Goal: Find specific page/section: Locate item on page

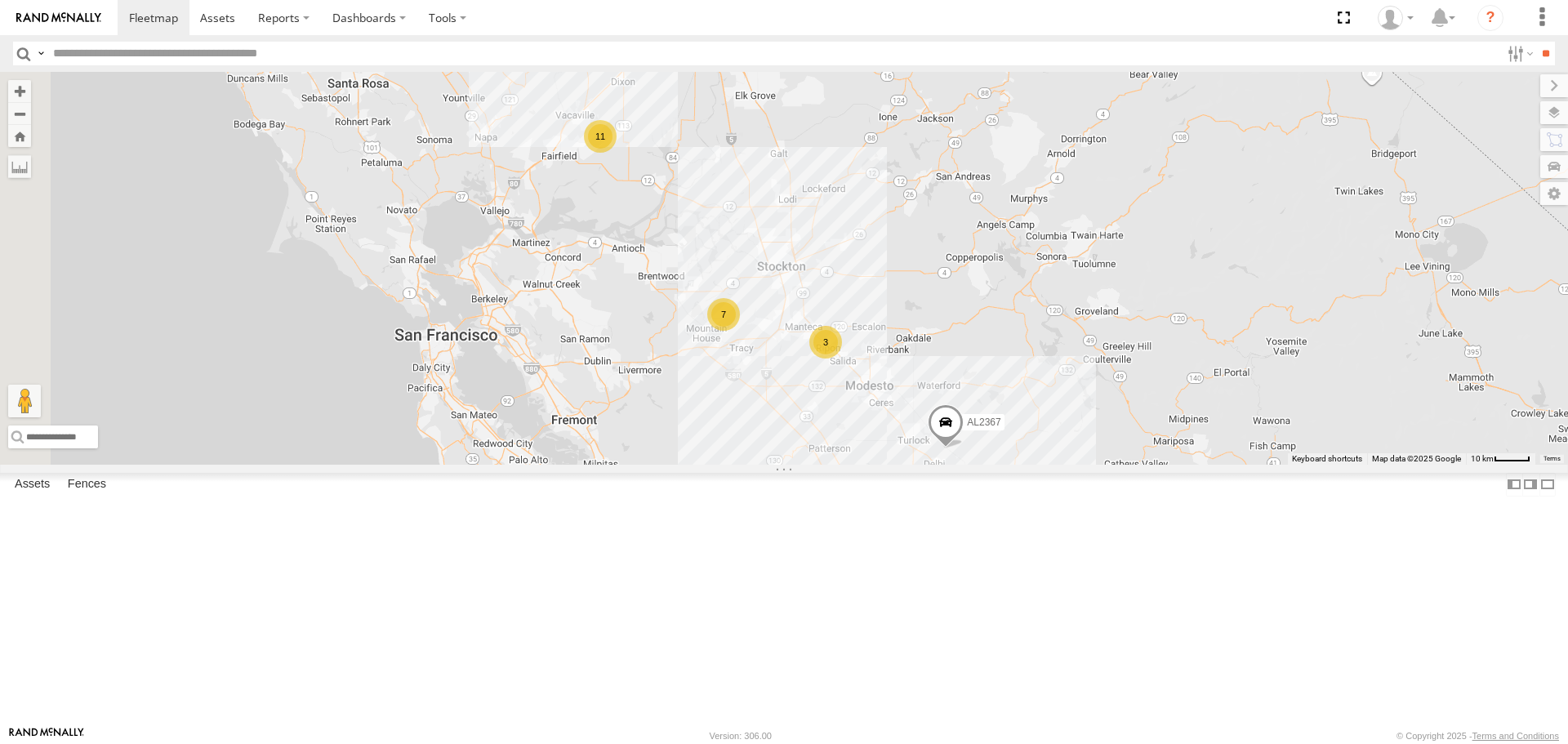
drag, startPoint x: 899, startPoint y: 279, endPoint x: 1029, endPoint y: 418, distance: 190.3
click at [1029, 418] on div "AL2367 FRONTLOADER JD344H 11 3 7 4" at bounding box center [784, 267] width 1568 height 392
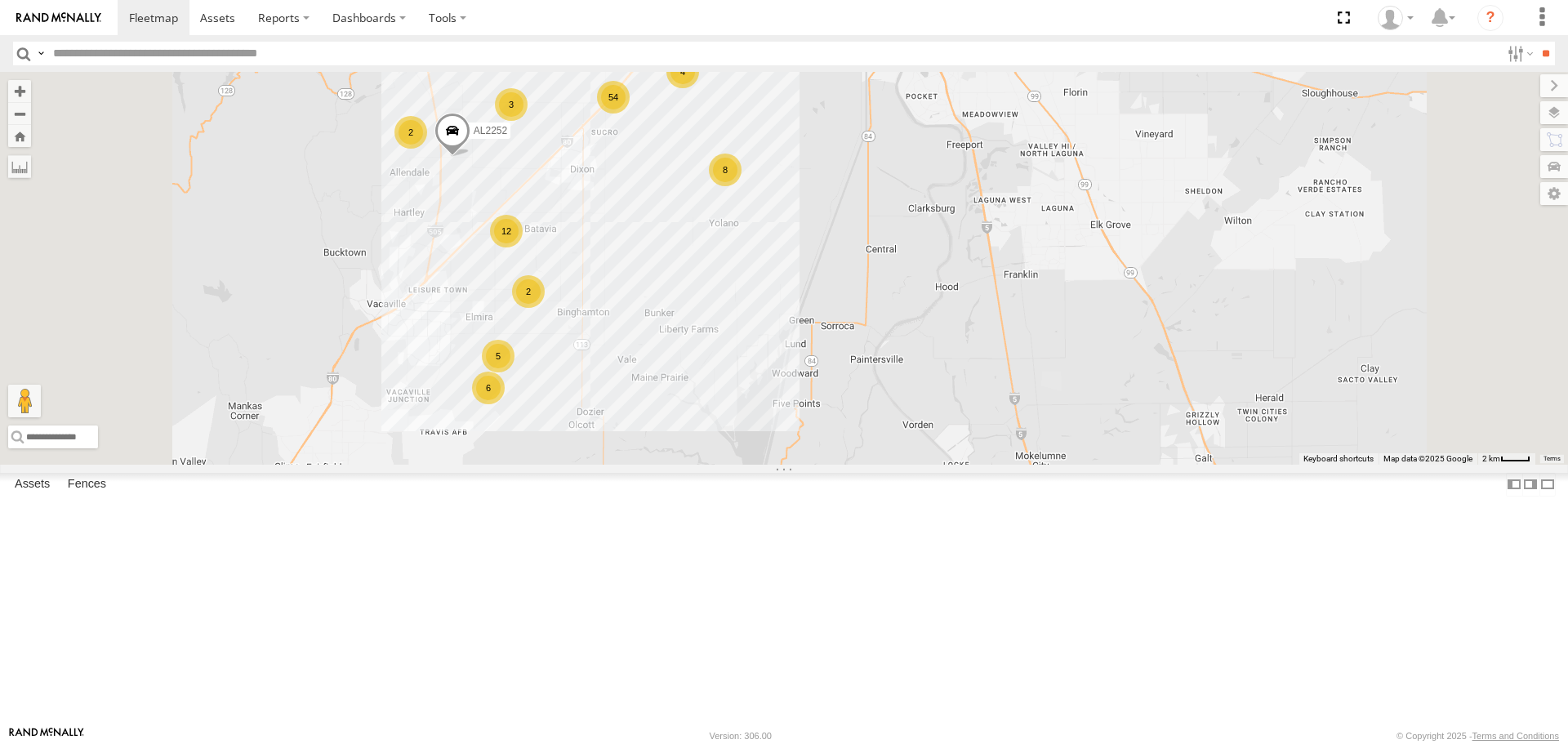
drag, startPoint x: 886, startPoint y: 233, endPoint x: 865, endPoint y: 390, distance: 158.4
click at [865, 389] on div "AL2367 FRONTLOADER JD344H AL2380 AL2286 4 54 6 2 12 2 8 AL2252 3 5 AL2285" at bounding box center [784, 267] width 1568 height 392
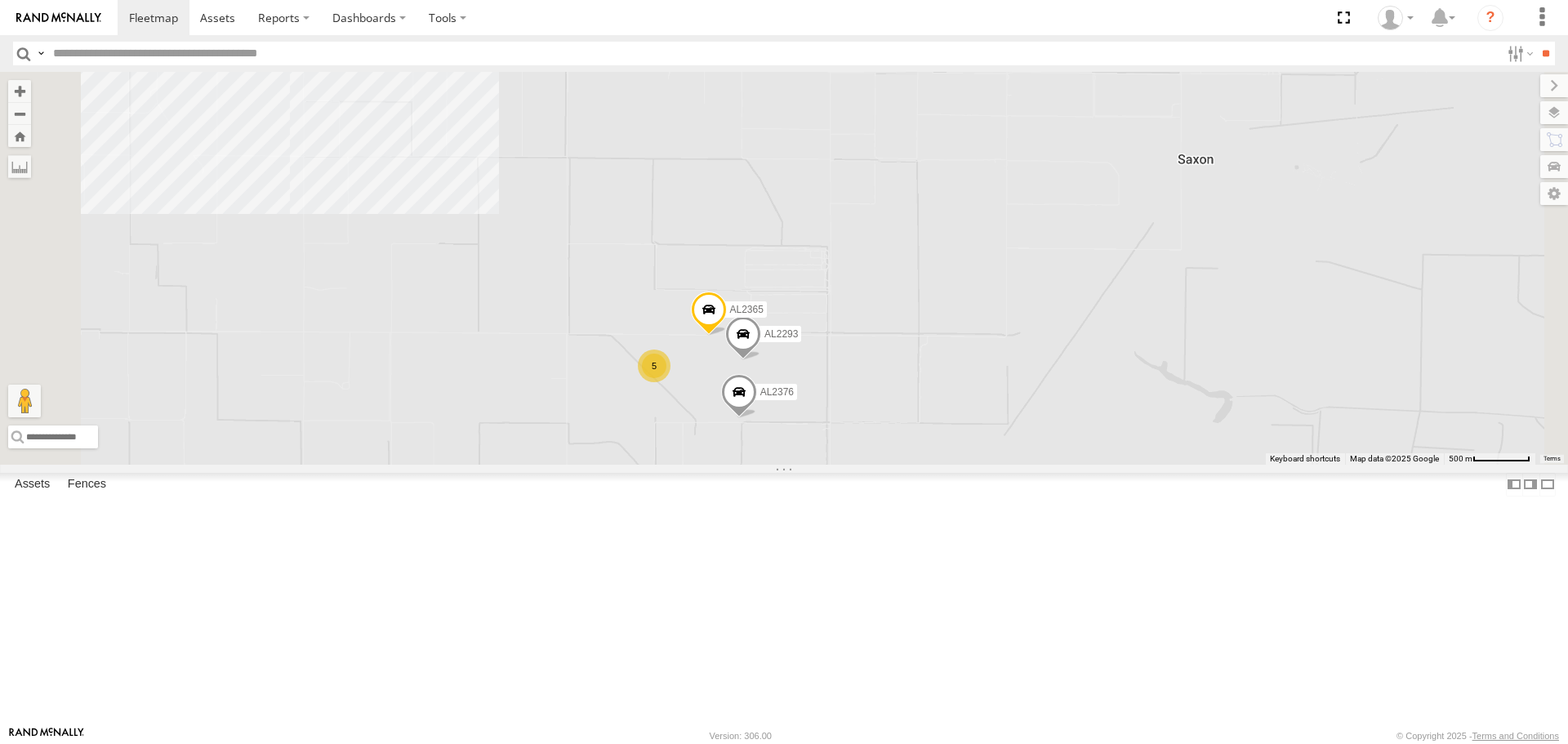
drag, startPoint x: 972, startPoint y: 499, endPoint x: 1031, endPoint y: 335, distance: 174.3
click at [1031, 335] on div "AL2367 FRONTLOADER JD344H AL2380 AL2286 AL2252 AL2285 AL2316 AL2376 AL2296 AL23…" at bounding box center [784, 267] width 1568 height 392
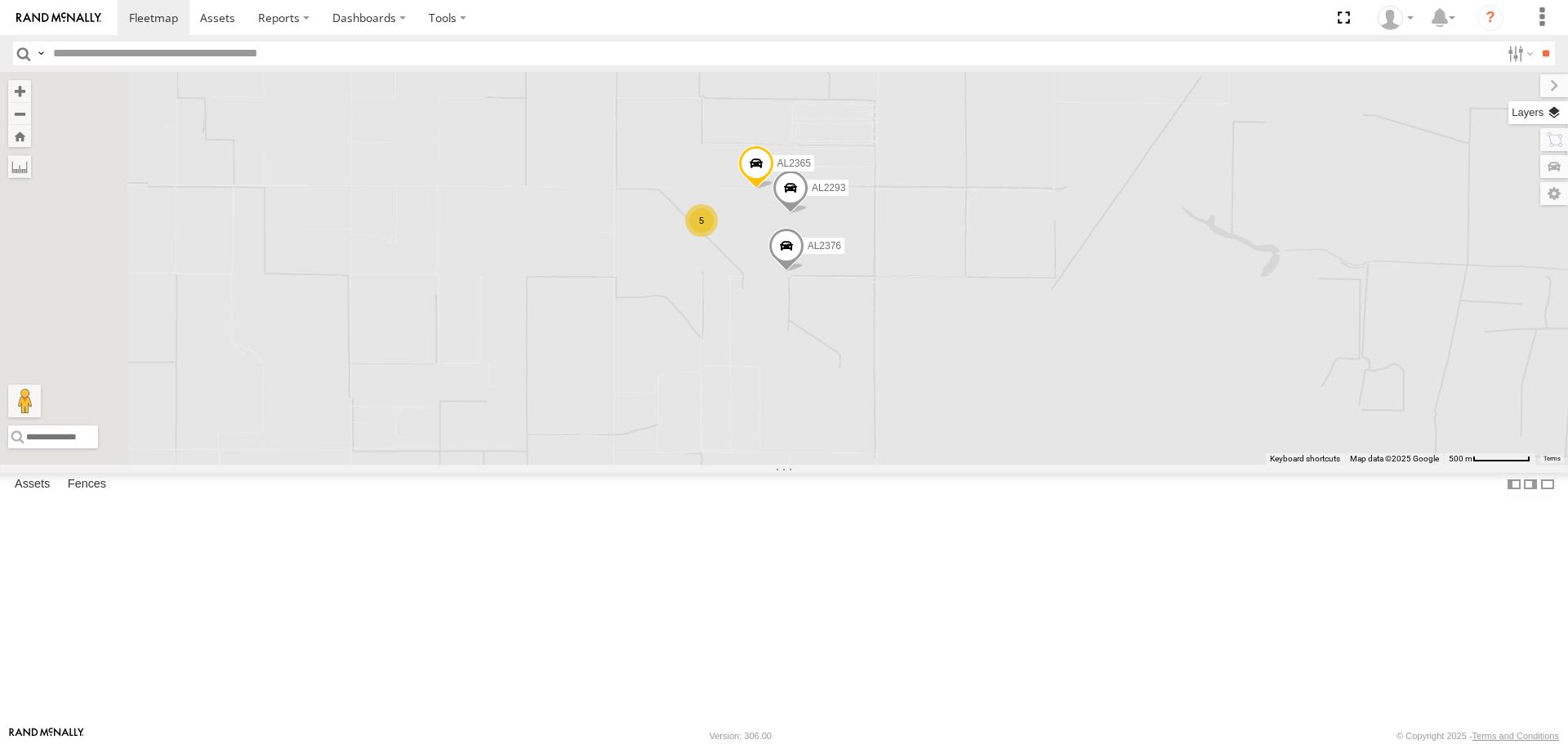
click at [1555, 115] on label at bounding box center [1537, 113] width 59 height 23
click at [0, 0] on span "Basemaps" at bounding box center [0, 0] width 0 height 0
click at [0, 0] on span "Satellite" at bounding box center [0, 0] width 0 height 0
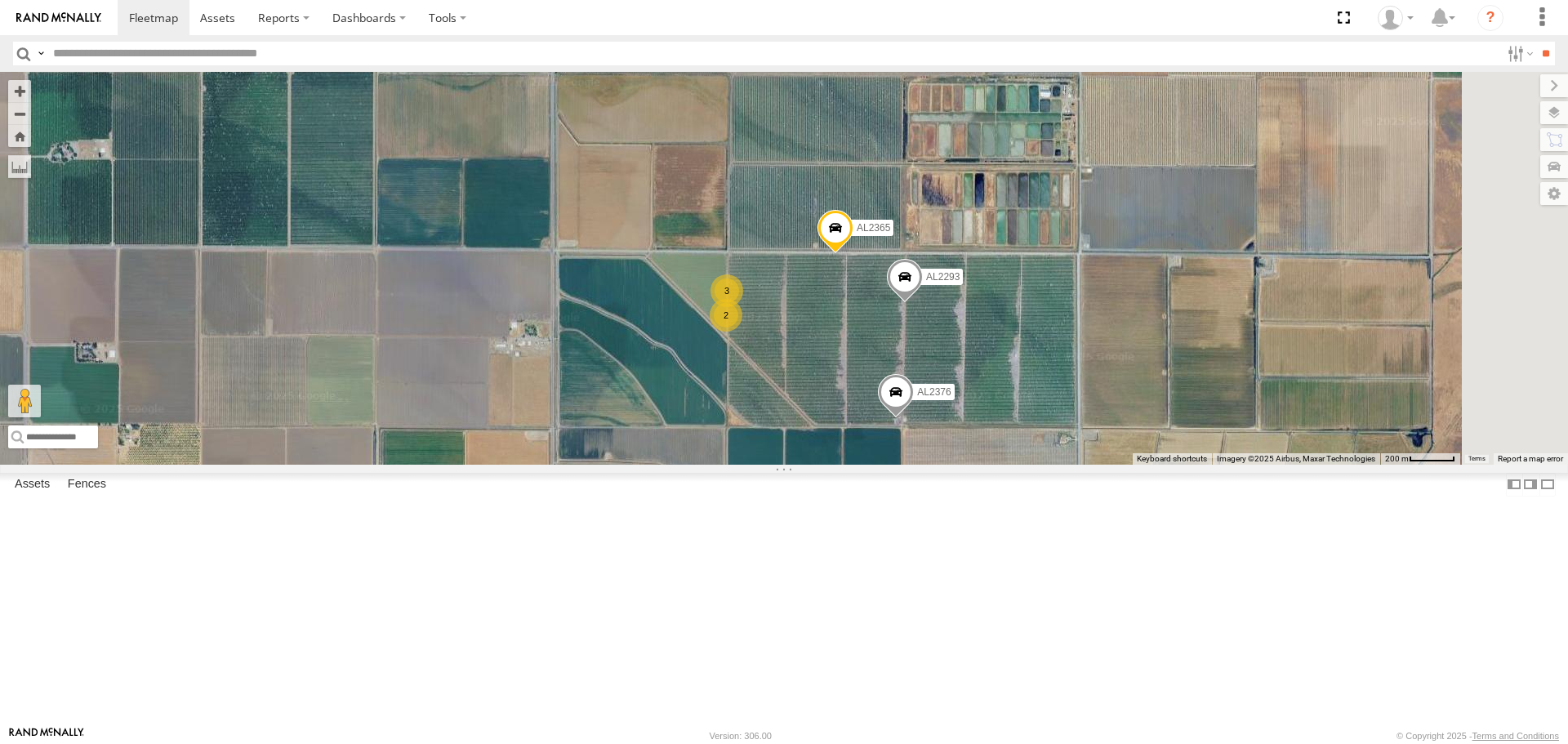
drag, startPoint x: 1013, startPoint y: 459, endPoint x: 846, endPoint y: 421, distance: 171.3
click at [846, 421] on div "AL2367 FRONTLOADER JD344H AL2380 AL2286 AL2252 AL2285 AL2316 AL2376 AL2296 AL23…" at bounding box center [784, 267] width 1568 height 392
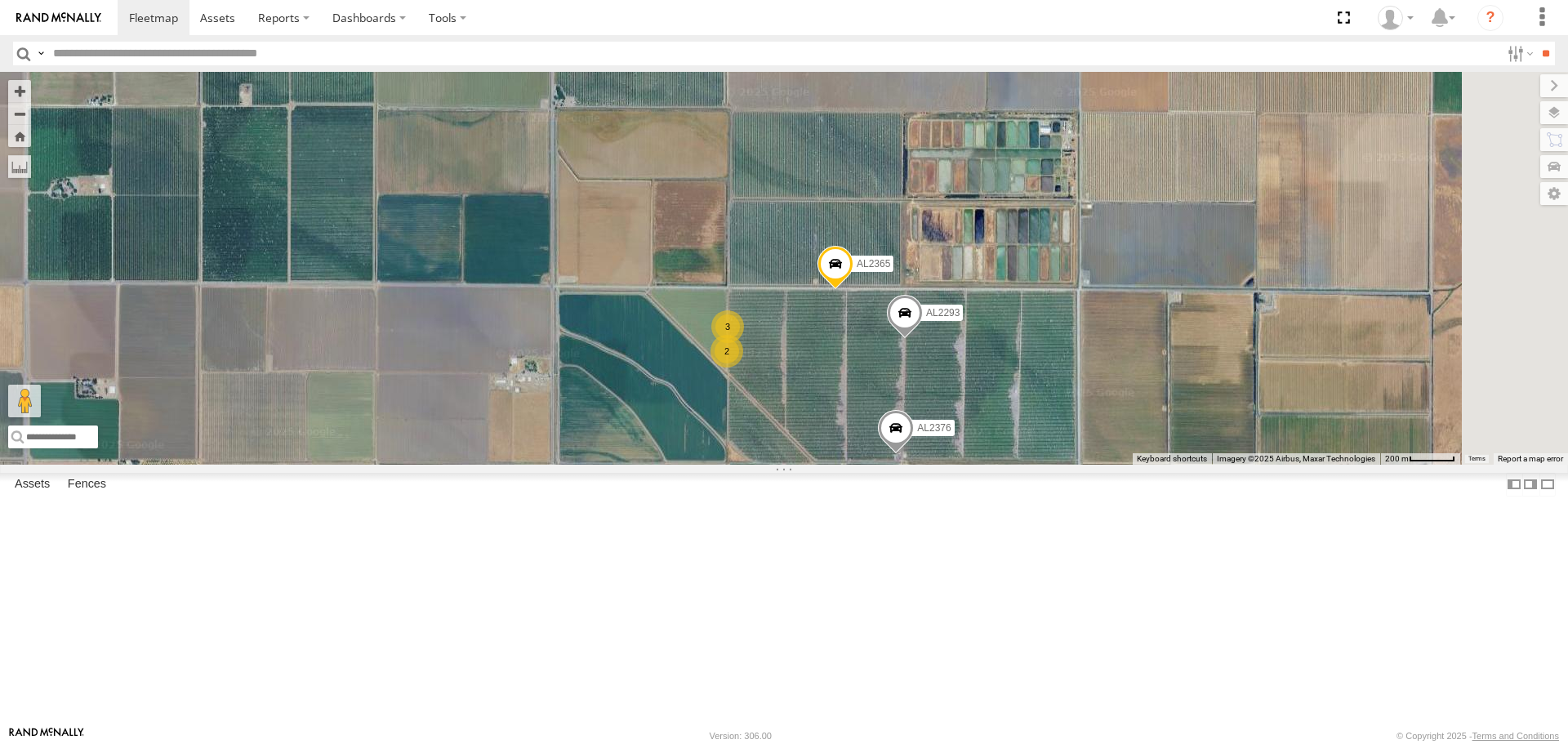
drag, startPoint x: 823, startPoint y: 296, endPoint x: 846, endPoint y: 551, distance: 256.0
click at [846, 464] on div "AL2367 FRONTLOADER JD344H AL2380 AL2286 AL2252 AL2285 AL2316 AL2376 AL2296 AL23…" at bounding box center [784, 267] width 1568 height 392
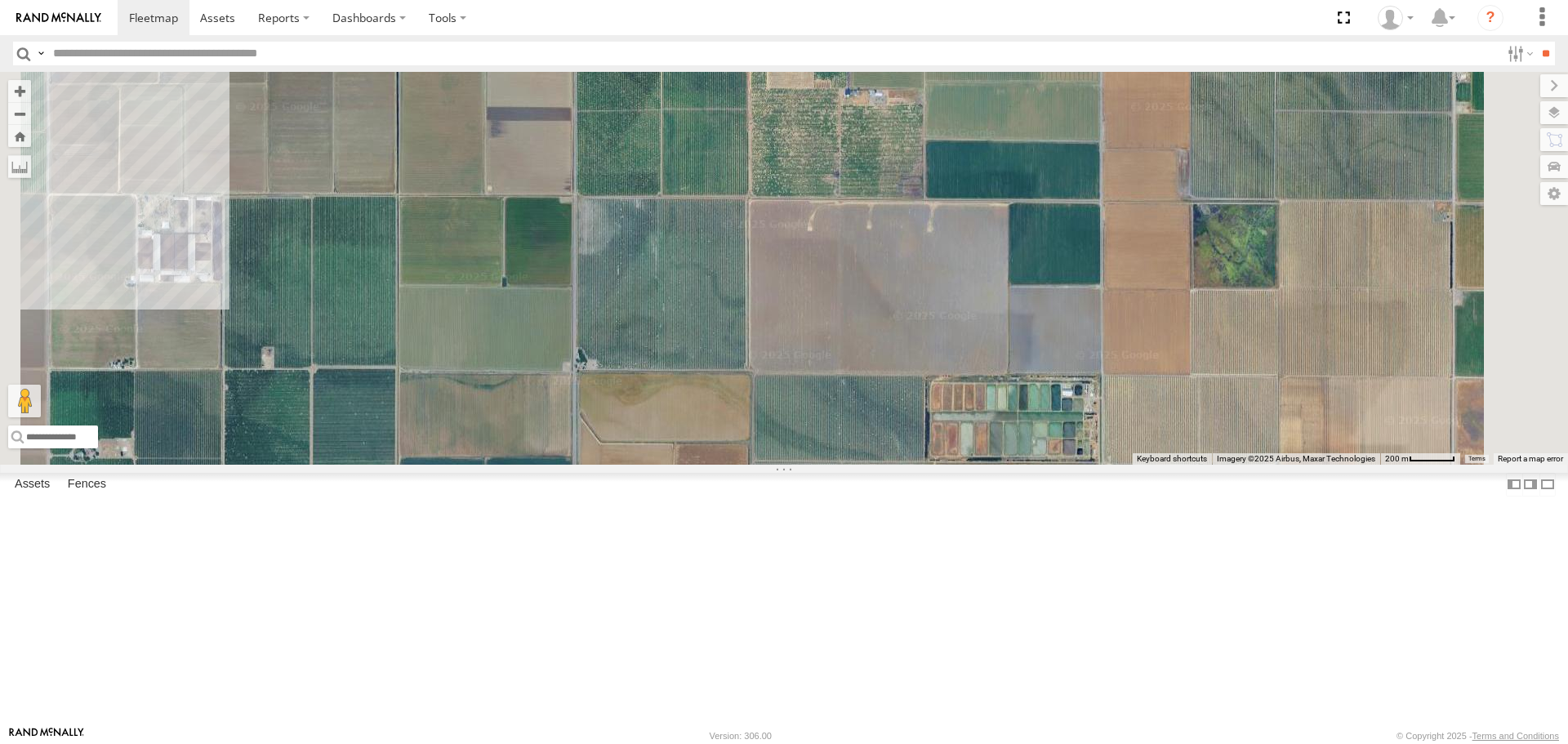
click at [846, 464] on div "AL2367 FRONTLOADER JD344H AL2380 AL2286 AL2252 AL2285 AL2316 AL2376 AL2296 AL23…" at bounding box center [784, 267] width 1568 height 392
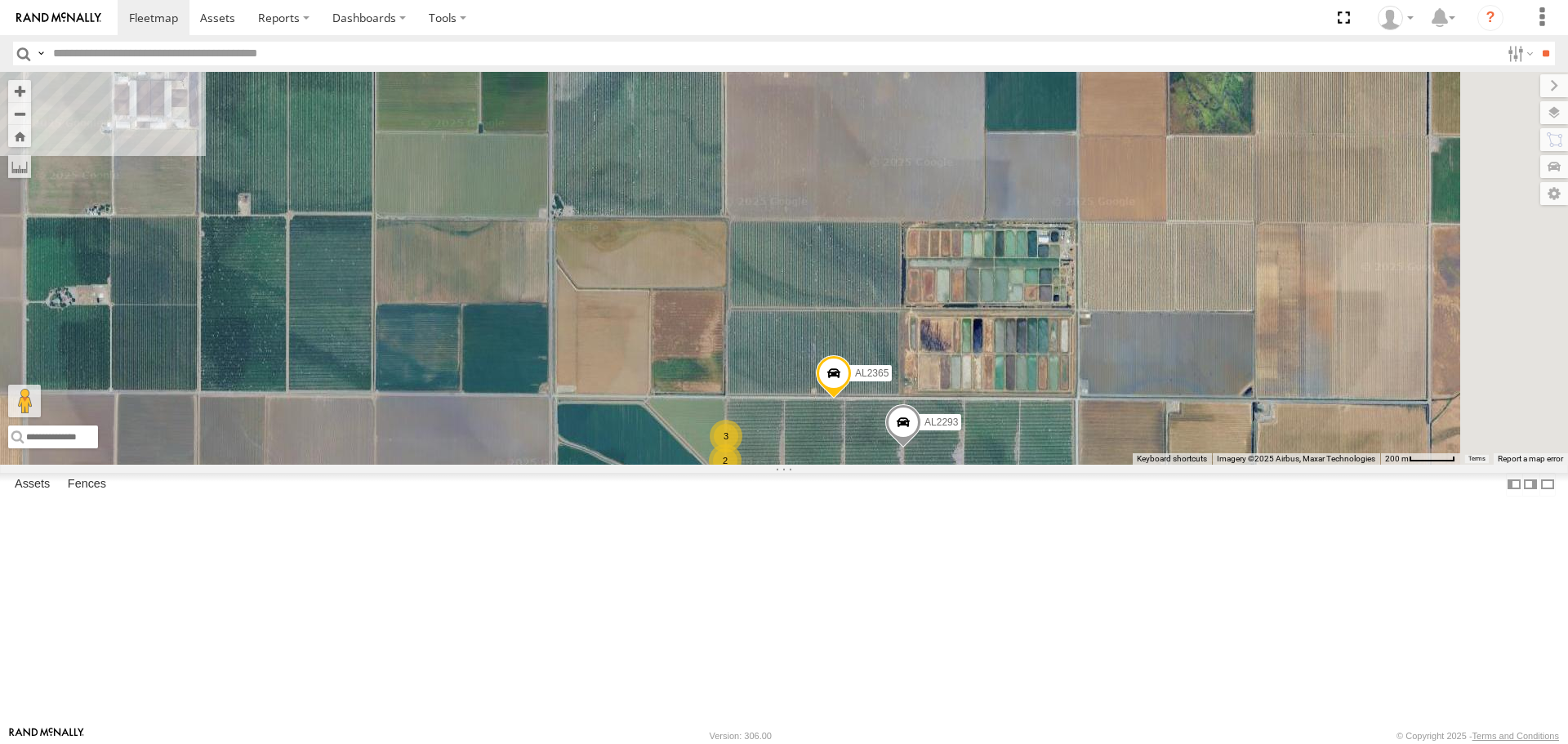
drag, startPoint x: 832, startPoint y: 527, endPoint x: 807, endPoint y: 287, distance: 241.3
click at [808, 289] on div "AL2367 FRONTLOADER JD344H AL2380 AL2286 AL2252 AL2285 AL2316 AL2376 AL2296 AL23…" at bounding box center [784, 267] width 1568 height 392
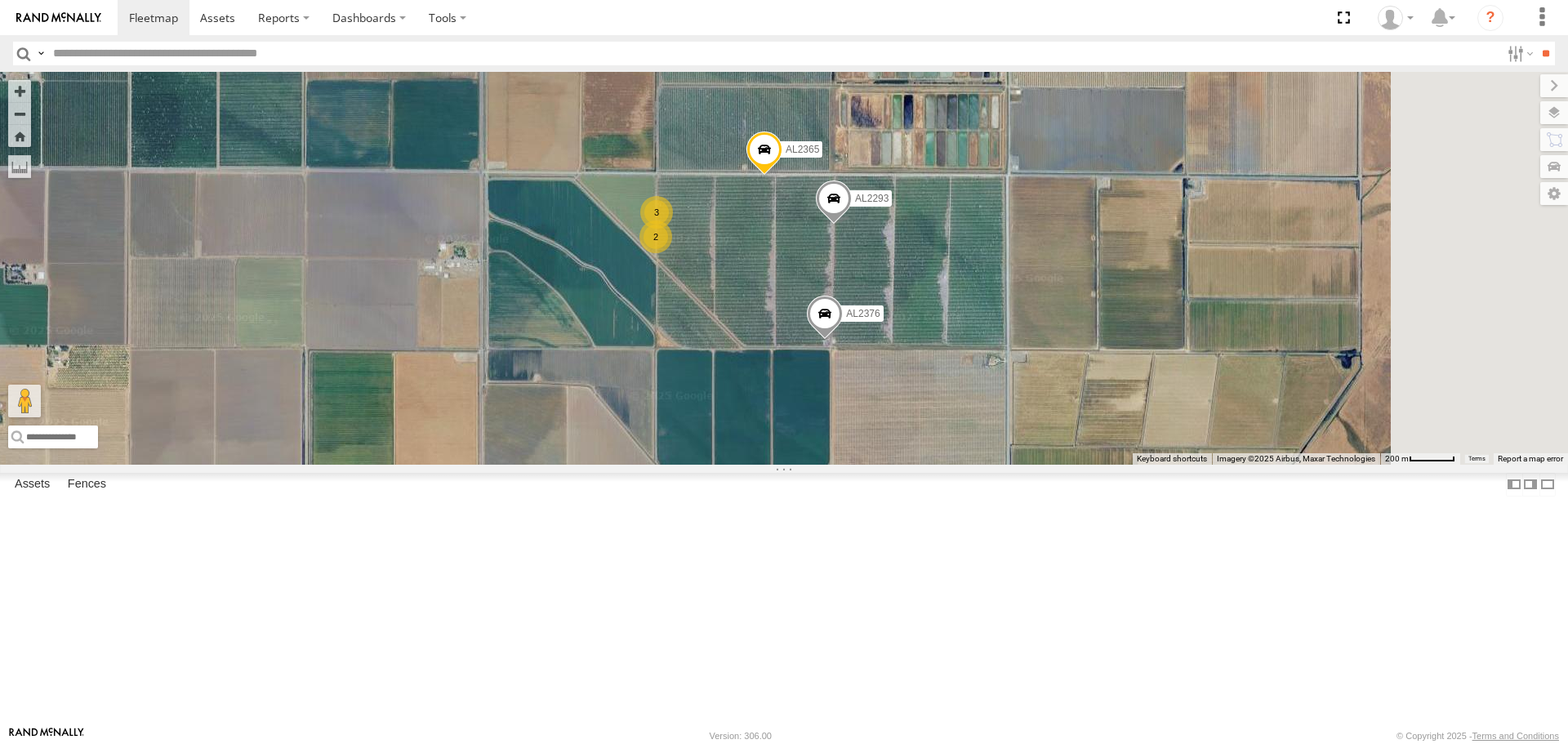
drag, startPoint x: 993, startPoint y: 557, endPoint x: 936, endPoint y: 441, distance: 129.2
click at [936, 441] on div "AL2367 FRONTLOADER JD344H AL2380 AL2286 AL2252 AL2285 AL2316 AL2376 AL2296 AL23…" at bounding box center [784, 267] width 1568 height 392
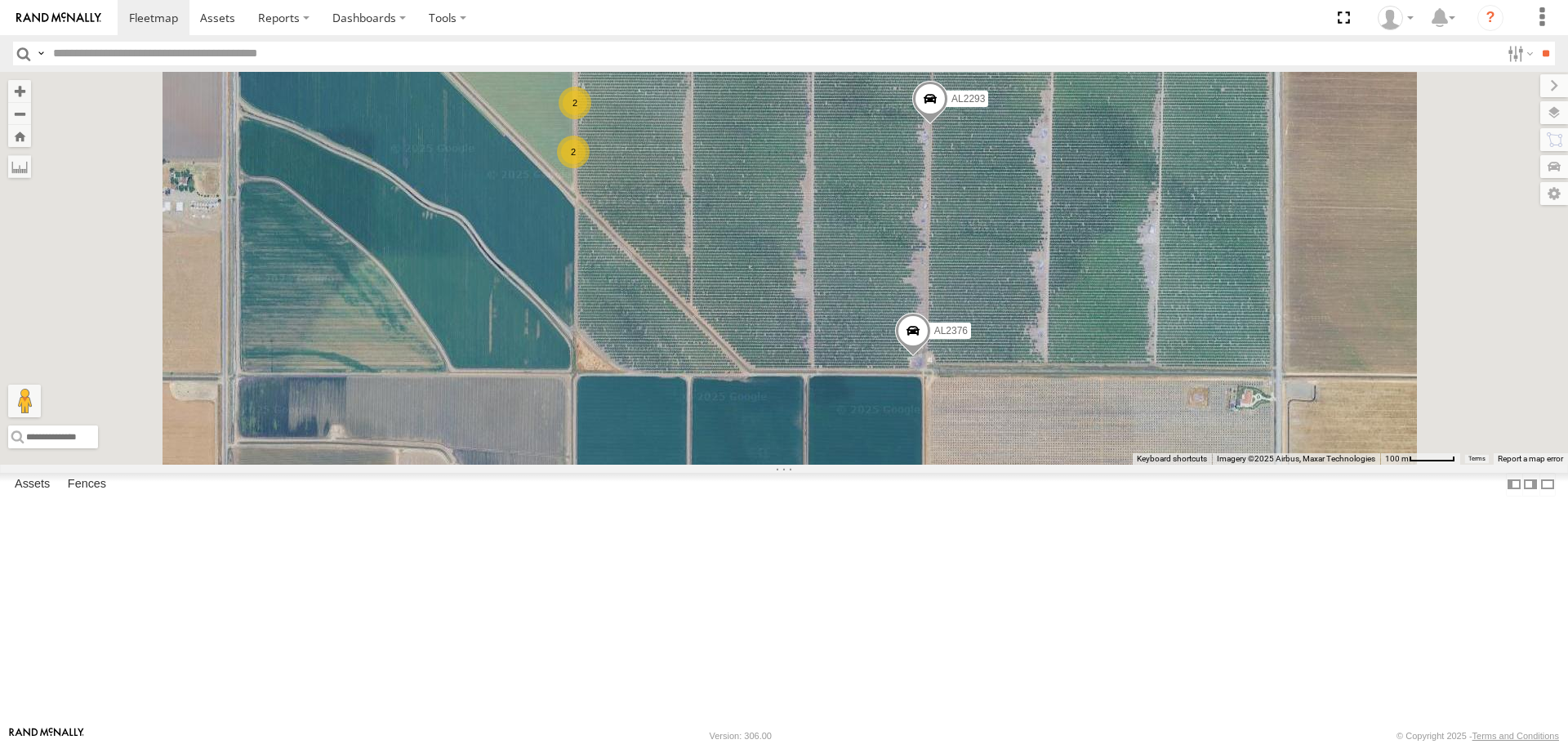
drag, startPoint x: 945, startPoint y: 361, endPoint x: 835, endPoint y: 306, distance: 123.0
click at [835, 306] on div "AL2367 FRONTLOADER JD344H AL2380 AL2286 AL2252 AL2285 AL2316 AL2376 AL2296 AL23…" at bounding box center [784, 267] width 1568 height 392
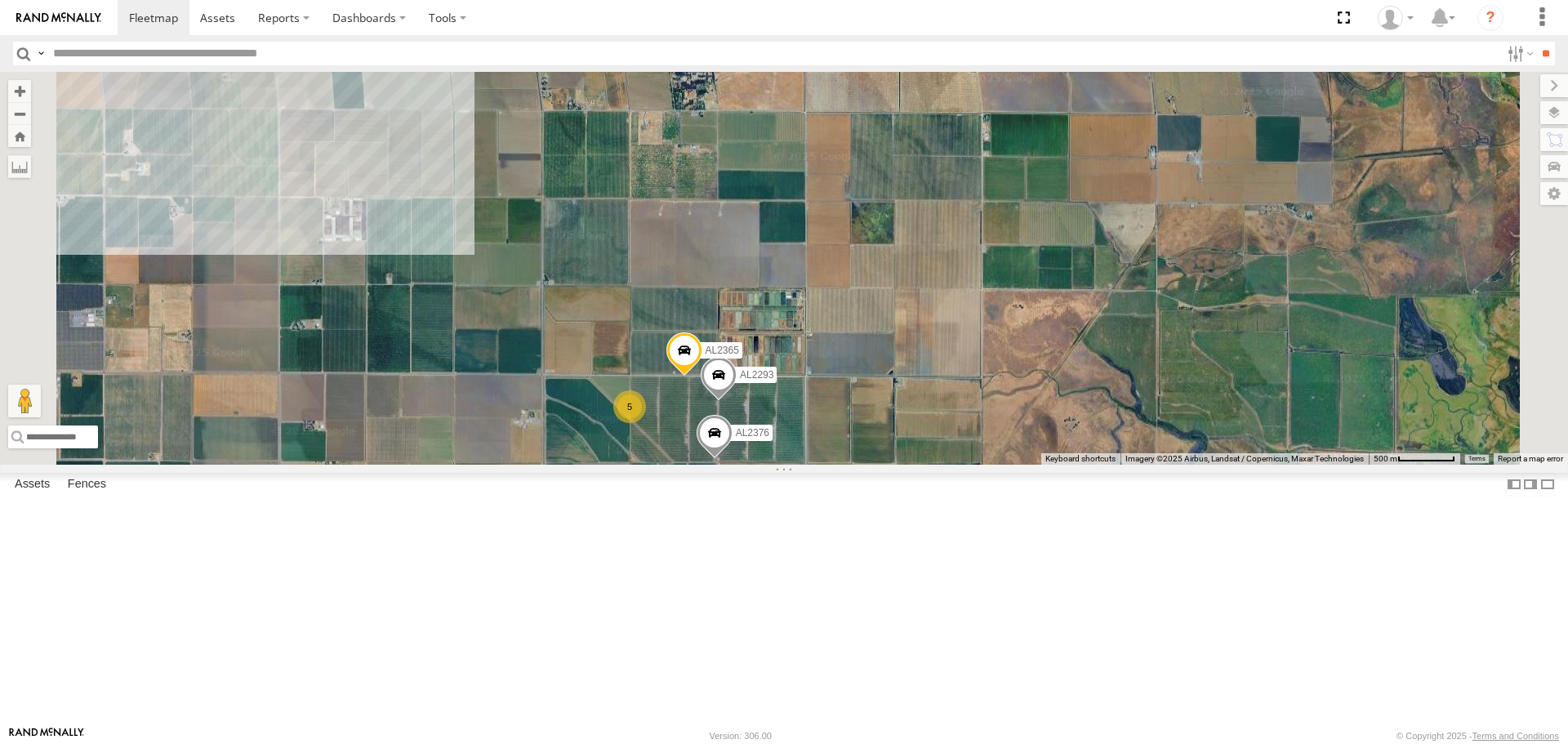
drag, startPoint x: 870, startPoint y: 543, endPoint x: 870, endPoint y: 612, distance: 69.0
click at [870, 464] on div "AL2367 FRONTLOADER JD344H AL2380 AL2286 AL2252 AL2285 AL2316 AL2376 AL2296 AL23…" at bounding box center [784, 267] width 1568 height 392
